Goal: Navigation & Orientation: Go to known website

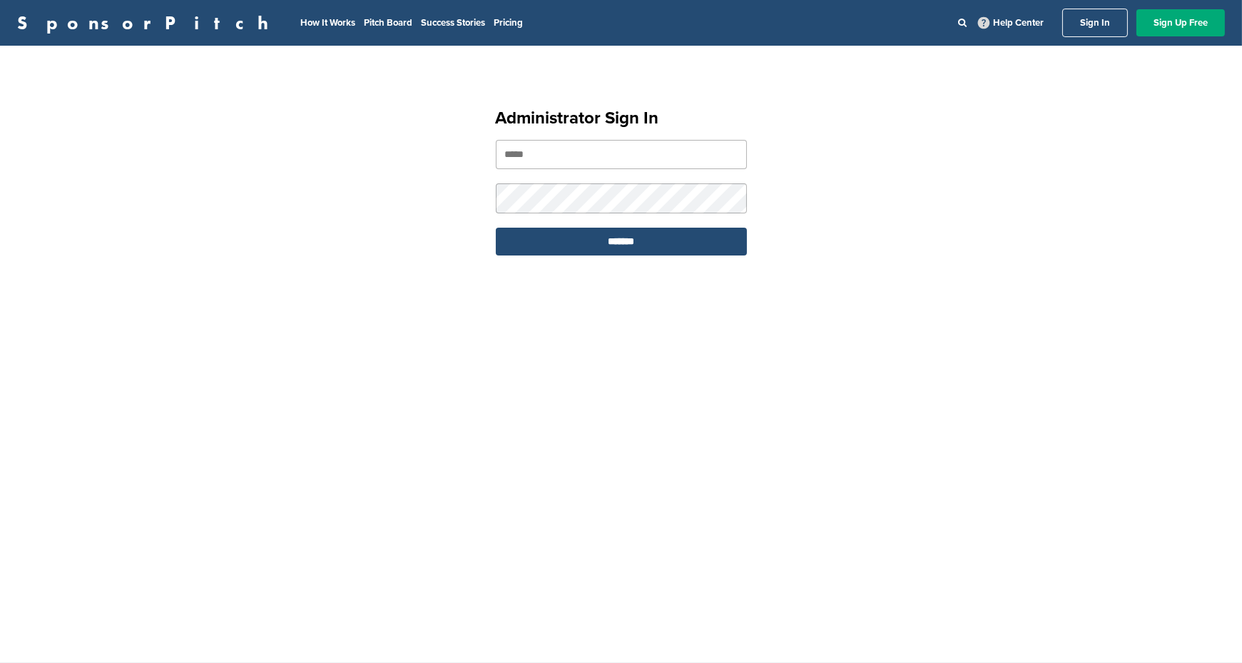
click at [292, 577] on div "SponsorPitch How It Works Pitch Board Success Stories Pricing Help Center Sign …" at bounding box center [621, 331] width 1242 height 663
click at [285, 577] on div "SponsorPitch How It Works Pitch Board Success Stories Pricing Help Center Sign …" at bounding box center [621, 331] width 1242 height 663
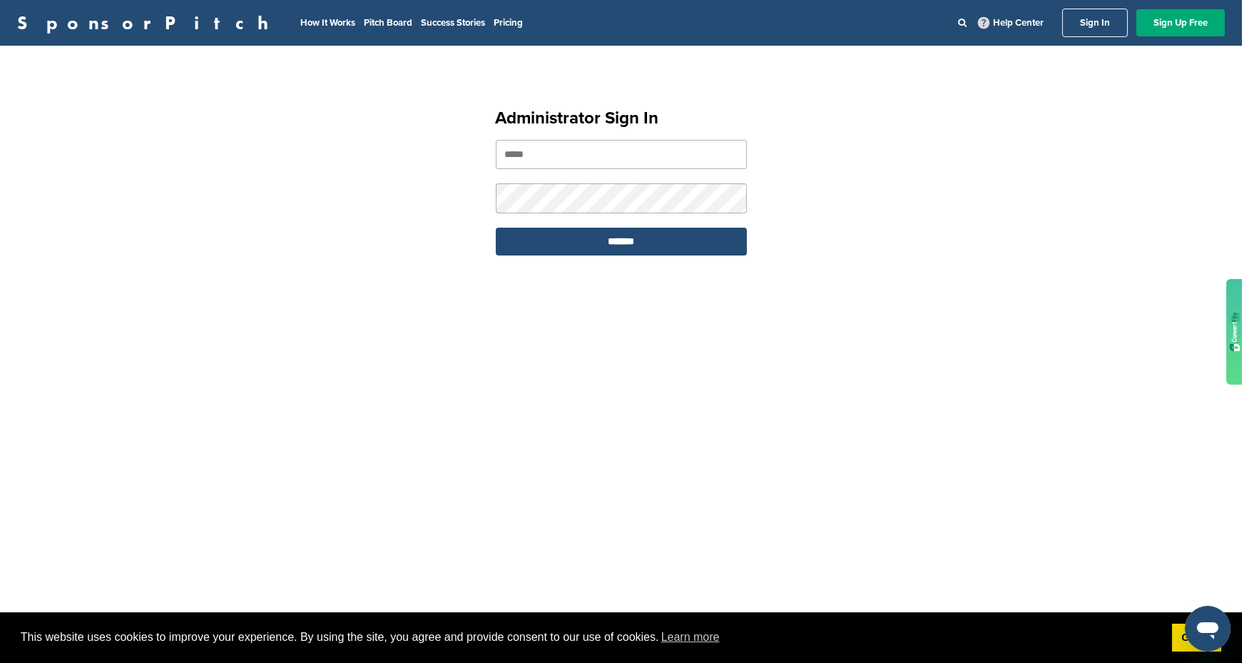
click at [285, 577] on div "SponsorPitch How It Works Pitch Board Success Stories Pricing Help Center Sign …" at bounding box center [621, 331] width 1242 height 663
click at [292, 577] on div "SponsorPitch How It Works Pitch Board Success Stories Pricing Help Center Sign …" at bounding box center [621, 331] width 1242 height 663
click at [285, 577] on div "SponsorPitch How It Works Pitch Board Success Stories Pricing Help Center Sign …" at bounding box center [621, 331] width 1242 height 663
